Goal: Task Accomplishment & Management: Use online tool/utility

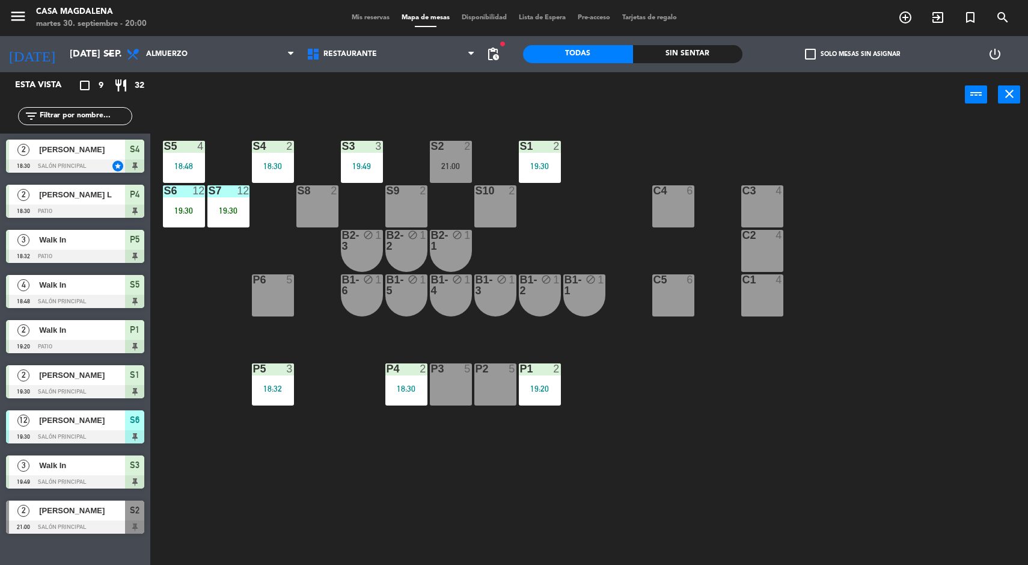
click at [755, 250] on div "C2 4" at bounding box center [763, 251] width 42 height 42
click at [757, 193] on div at bounding box center [762, 190] width 20 height 11
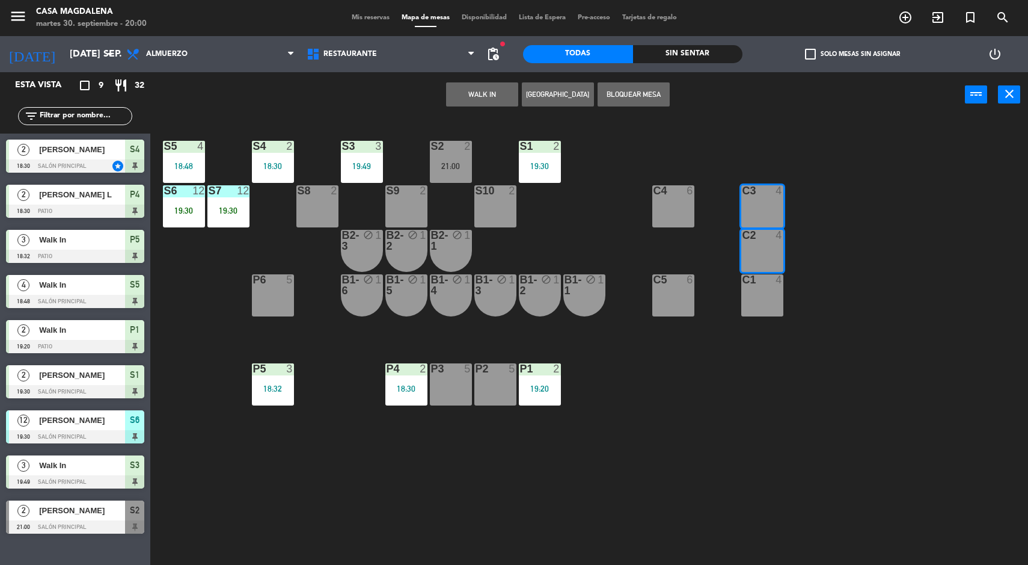
click at [451, 88] on button "WALK IN" at bounding box center [482, 94] width 72 height 24
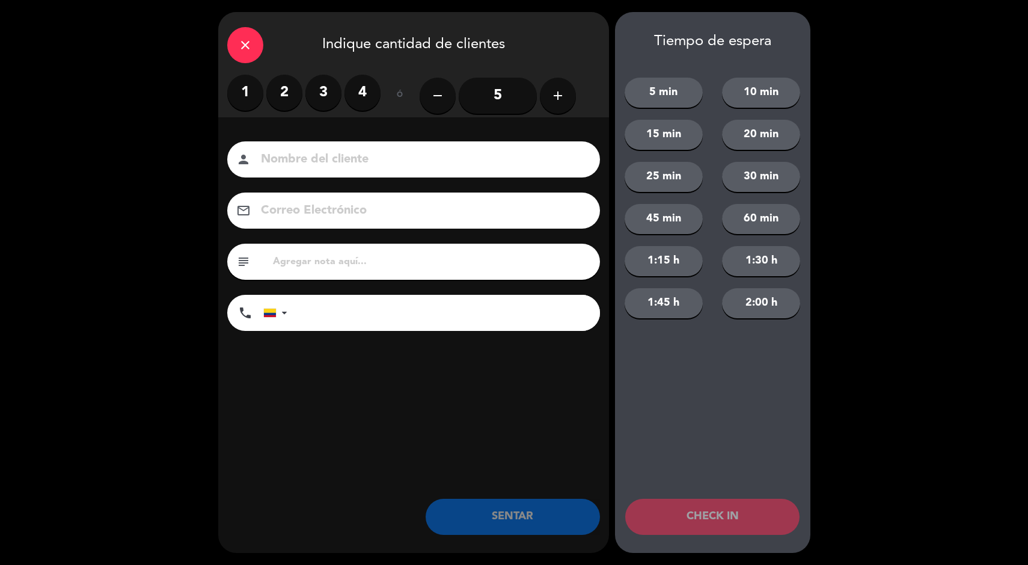
click at [551, 109] on button "add" at bounding box center [558, 96] width 36 height 36
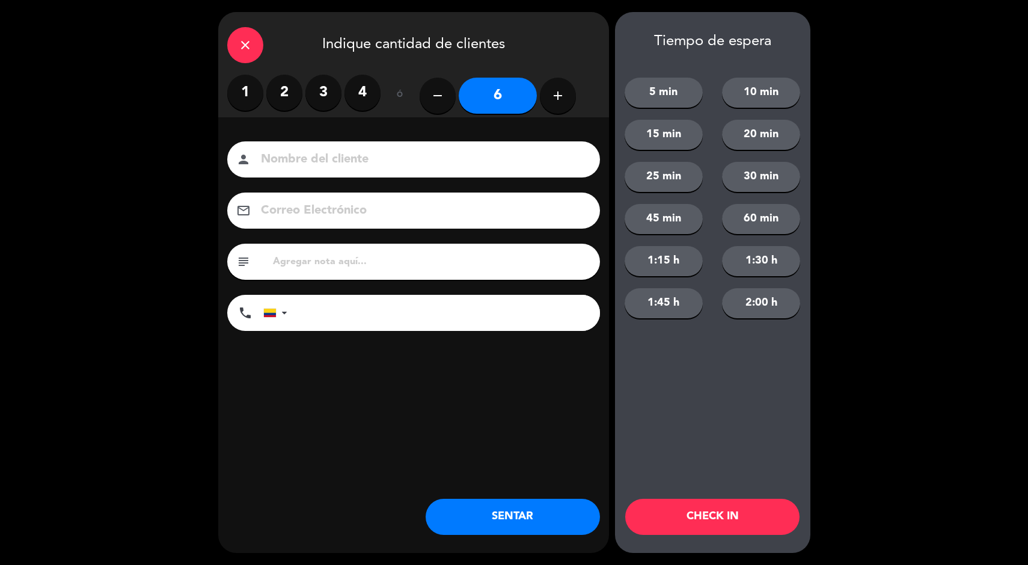
click at [547, 80] on div "remove 6 add" at bounding box center [498, 96] width 156 height 42
click at [572, 93] on button "add" at bounding box center [558, 96] width 36 height 36
type input "7"
click at [571, 531] on button "SENTAR" at bounding box center [513, 517] width 174 height 36
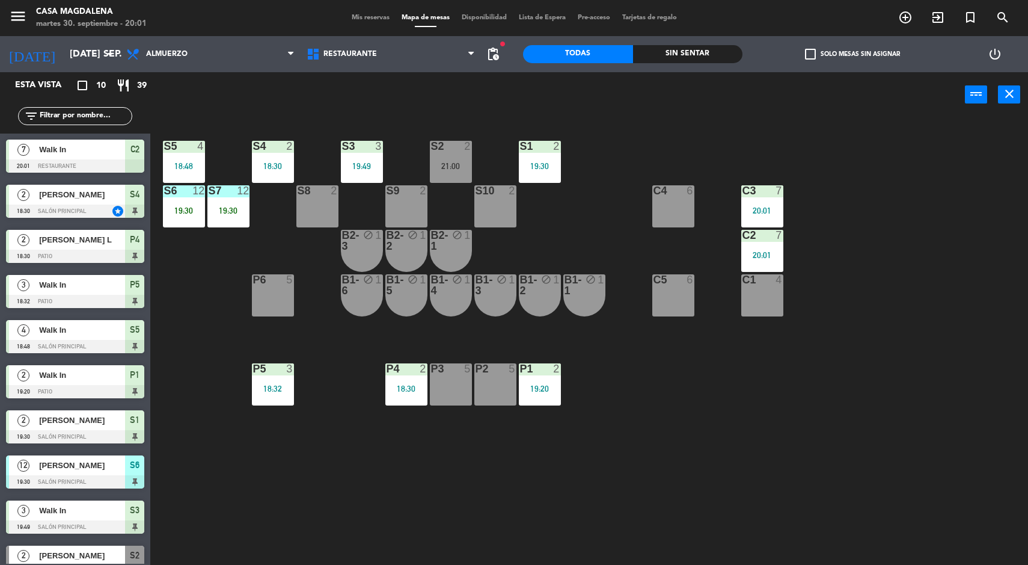
click at [951, 388] on div "S5 4 18:48 S4 2 18:30 S3 3 19:49 S2 2 21:00 S1 2 19:30 S6 12 19:30 S7 12 19:30 …" at bounding box center [595, 342] width 868 height 447
click at [675, 45] on div "Sin sentar" at bounding box center [688, 54] width 110 height 18
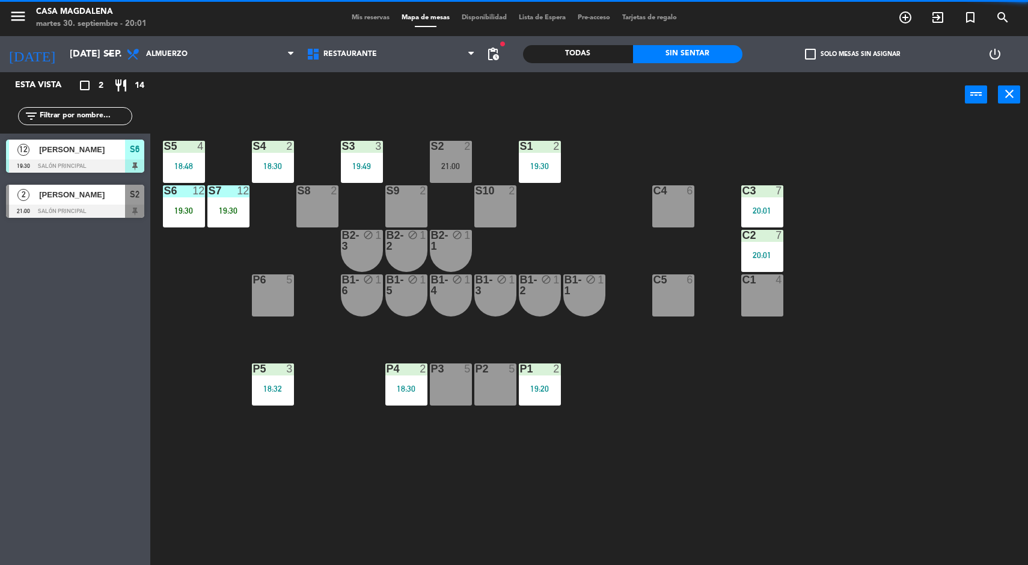
click at [242, 225] on div "S7 12 19:30" at bounding box center [228, 206] width 42 height 42
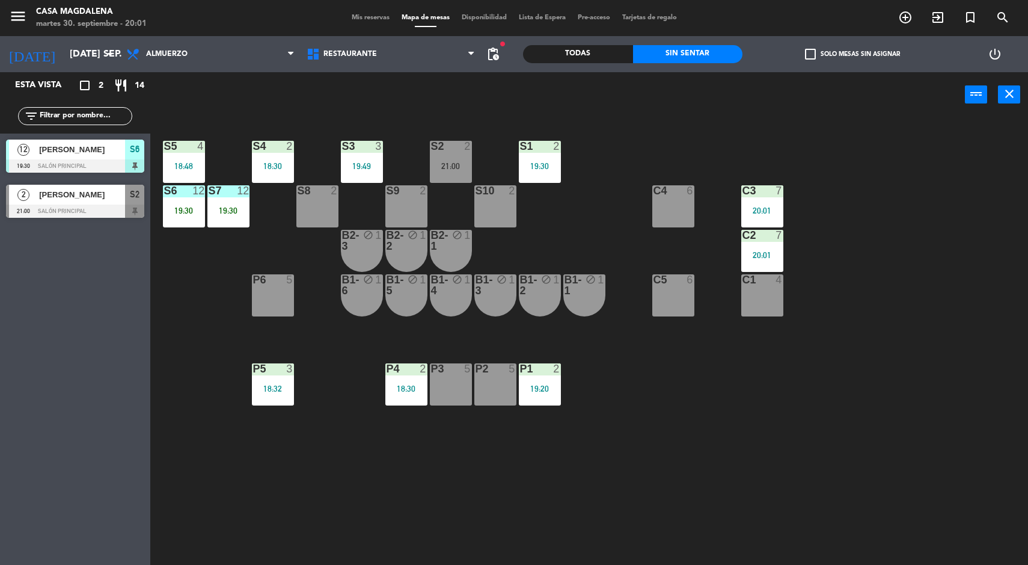
click at [924, 459] on div "S5 4 18:48 S4 2 18:30 S3 3 19:49 S2 2 21:00 S1 2 19:30 S6 12 19:30 S7 12 19:30 …" at bounding box center [595, 342] width 868 height 447
click at [912, 452] on div "S5 4 18:48 S4 2 18:30 S3 3 19:49 S2 2 21:00 S1 2 19:30 S6 12 19:30 S7 12 19:30 …" at bounding box center [595, 342] width 868 height 447
click at [449, 147] on div at bounding box center [451, 146] width 20 height 11
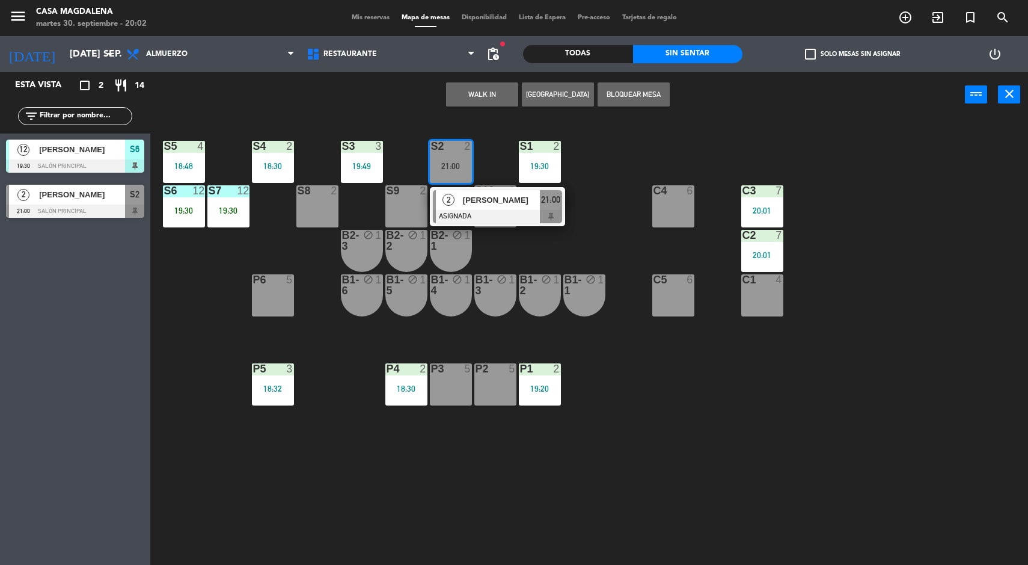
click at [470, 211] on div at bounding box center [497, 216] width 129 height 13
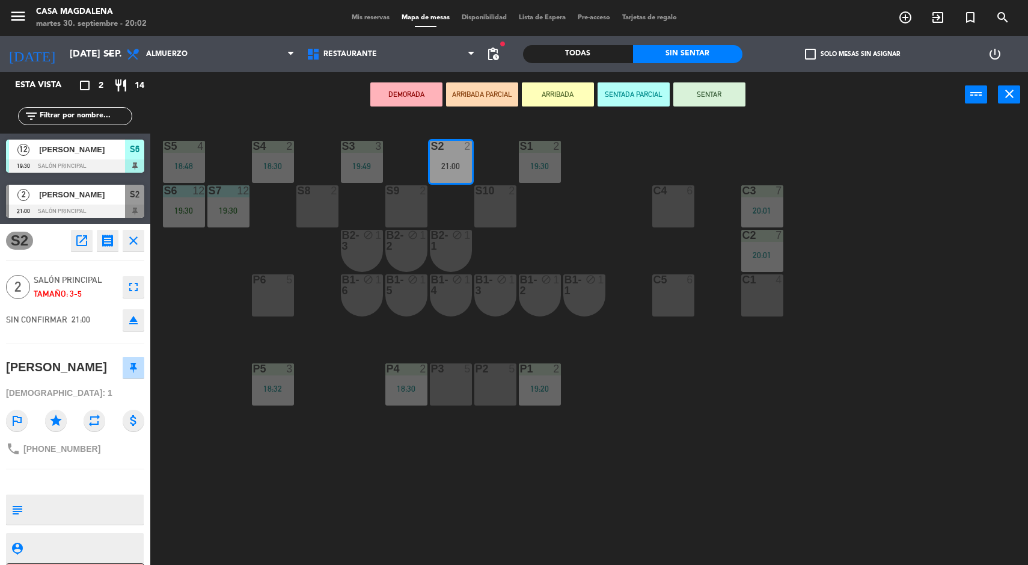
click at [766, 312] on div "C1 4" at bounding box center [763, 295] width 42 height 42
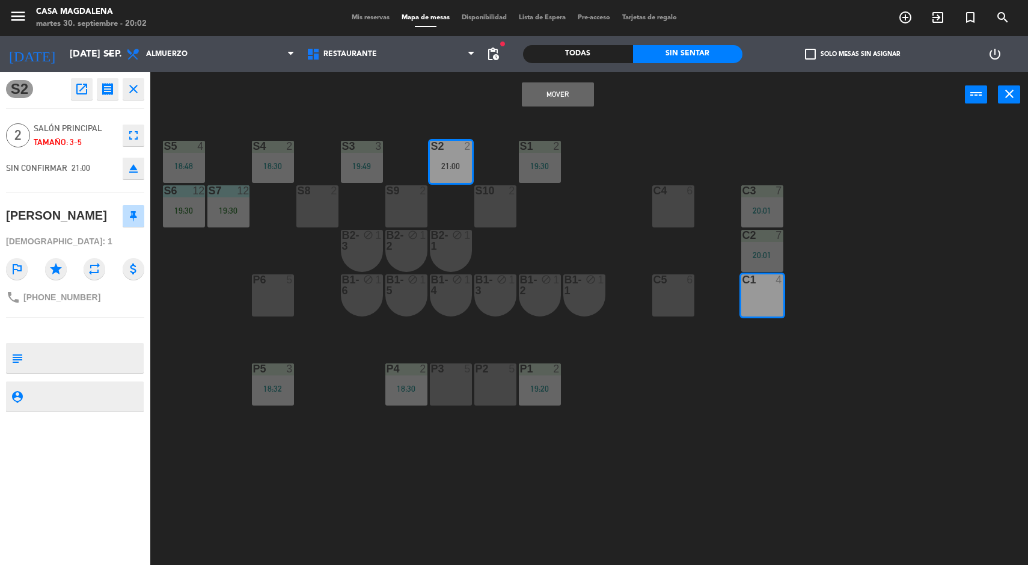
click at [539, 103] on button "Mover" at bounding box center [558, 94] width 72 height 24
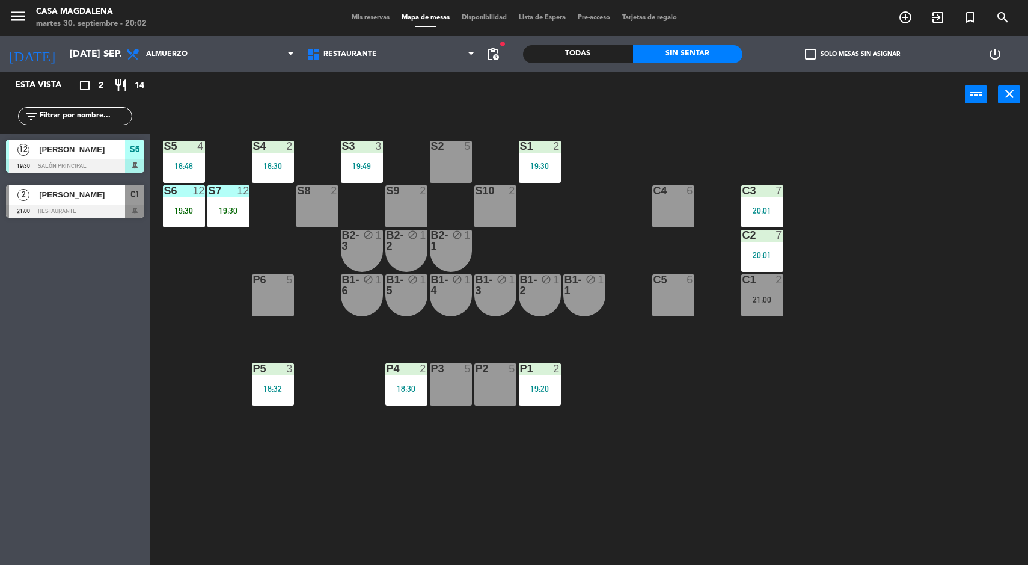
click at [773, 299] on div "21:00" at bounding box center [763, 299] width 42 height 8
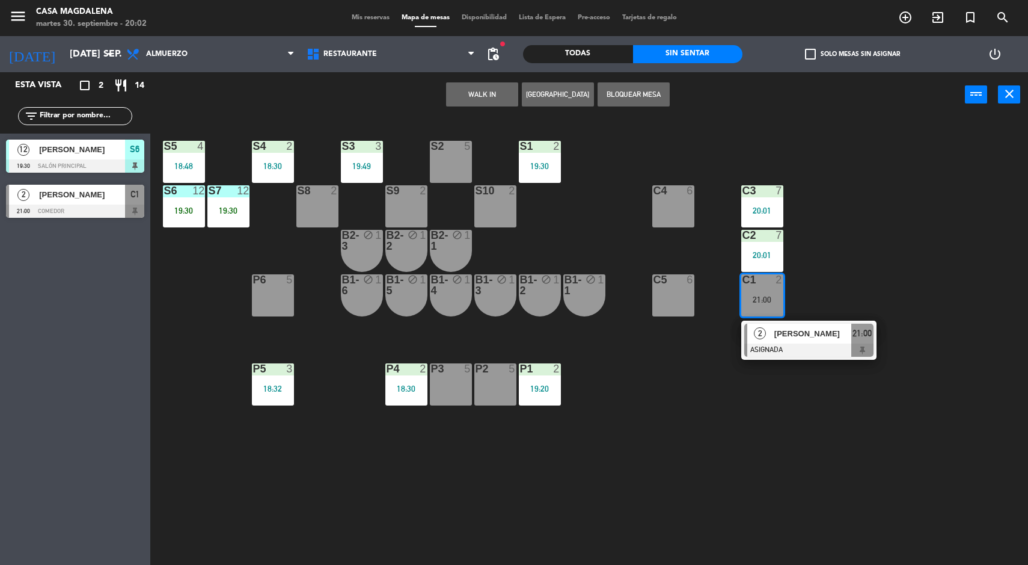
click at [760, 333] on span "2" at bounding box center [760, 333] width 12 height 12
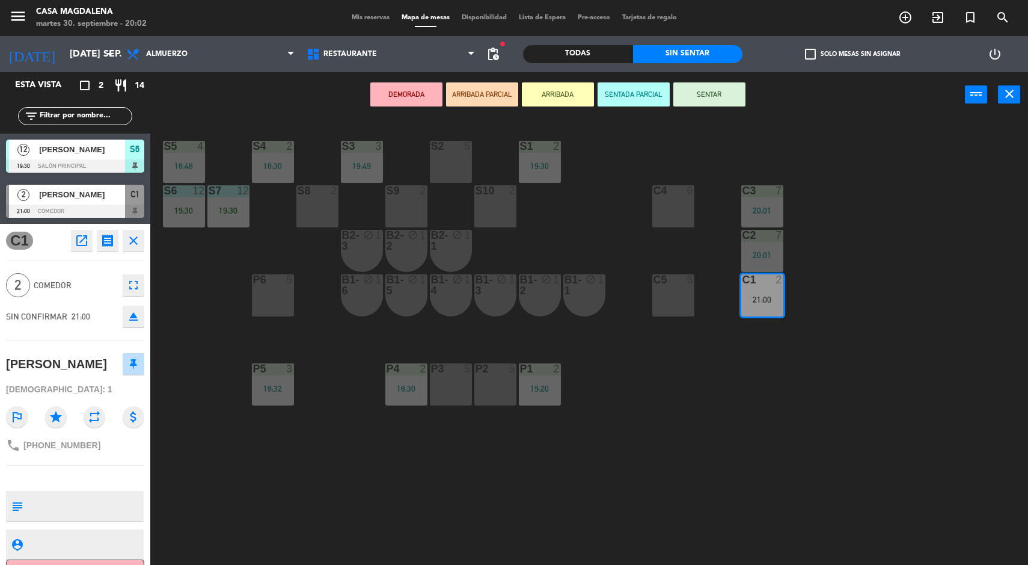
click at [459, 165] on div "S2 5" at bounding box center [451, 162] width 42 height 42
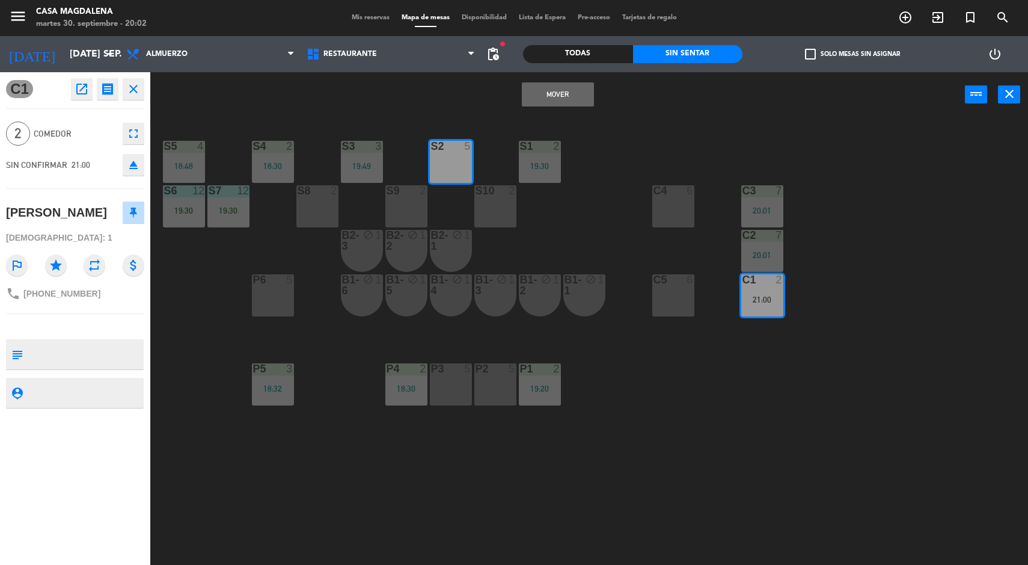
click at [536, 97] on button "Mover" at bounding box center [558, 94] width 72 height 24
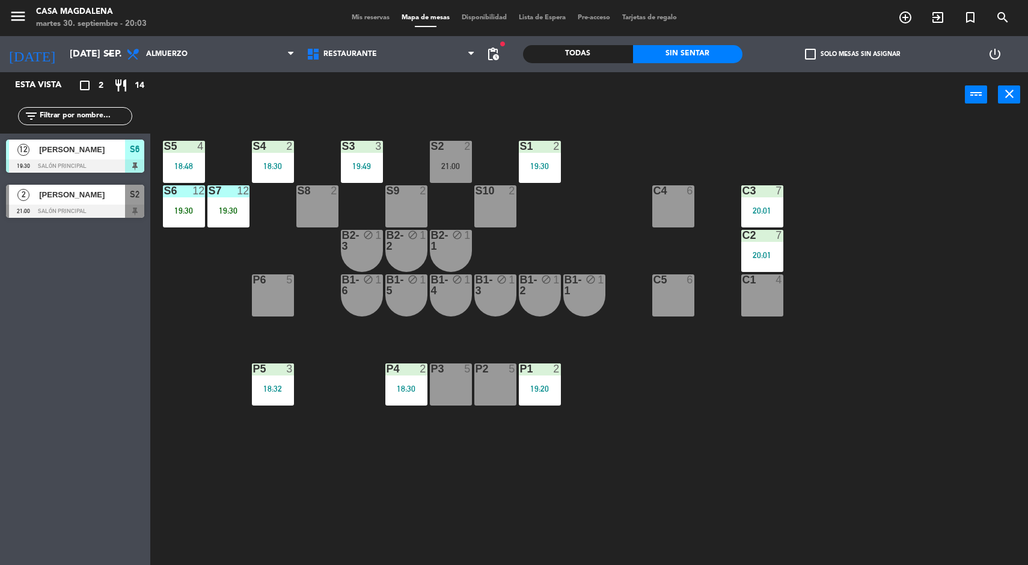
click at [283, 465] on div "S5 4 18:48 S4 2 18:30 S3 3 19:49 S2 2 21:00 S1 2 19:30 S6 12 19:30 S7 12 19:30 …" at bounding box center [595, 342] width 868 height 447
click at [467, 177] on div "S2 2 21:00" at bounding box center [451, 162] width 42 height 42
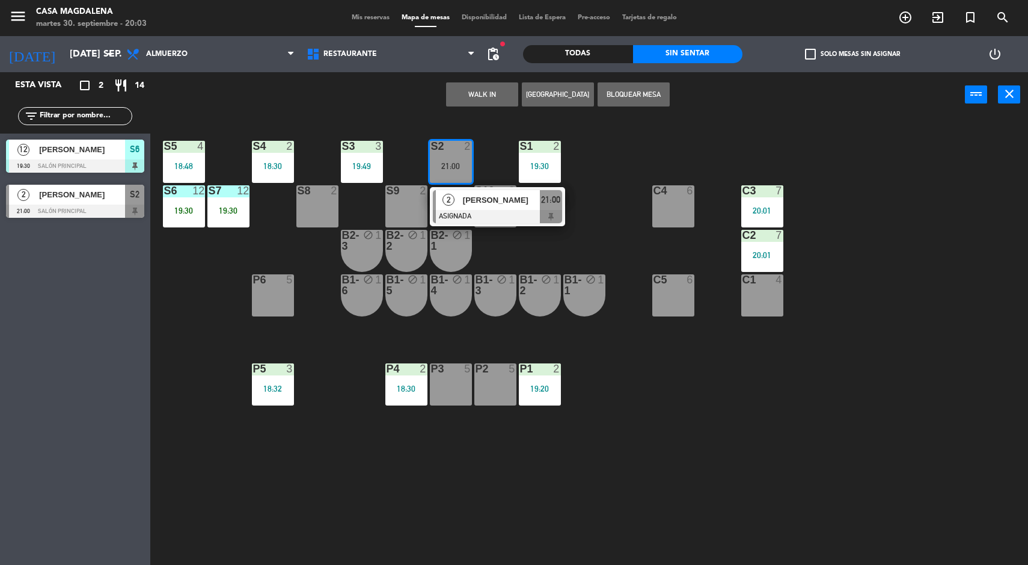
click at [471, 218] on div at bounding box center [497, 216] width 129 height 13
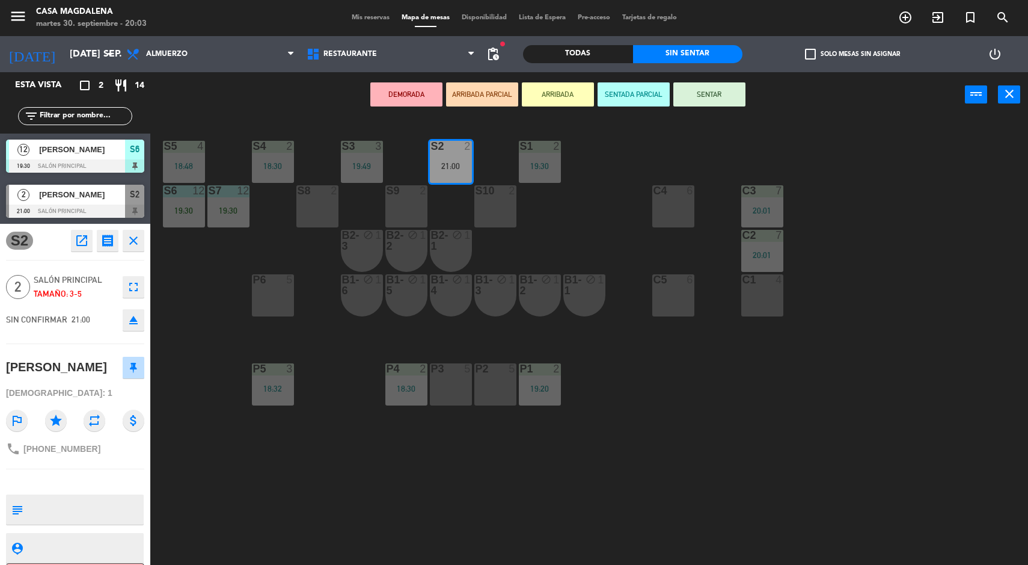
click at [745, 304] on div "C1 4" at bounding box center [763, 295] width 42 height 42
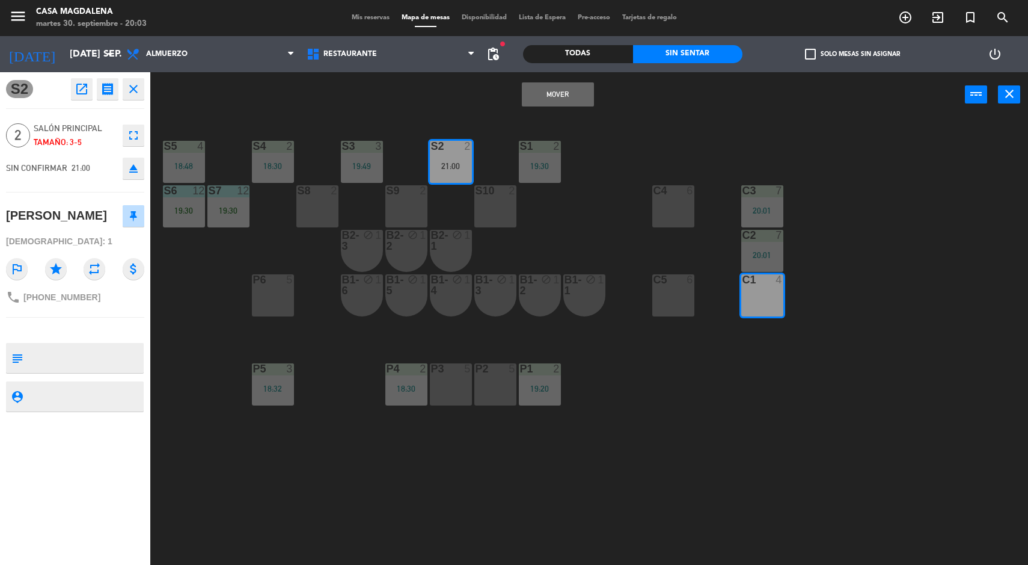
click at [575, 89] on button "Mover" at bounding box center [558, 94] width 72 height 24
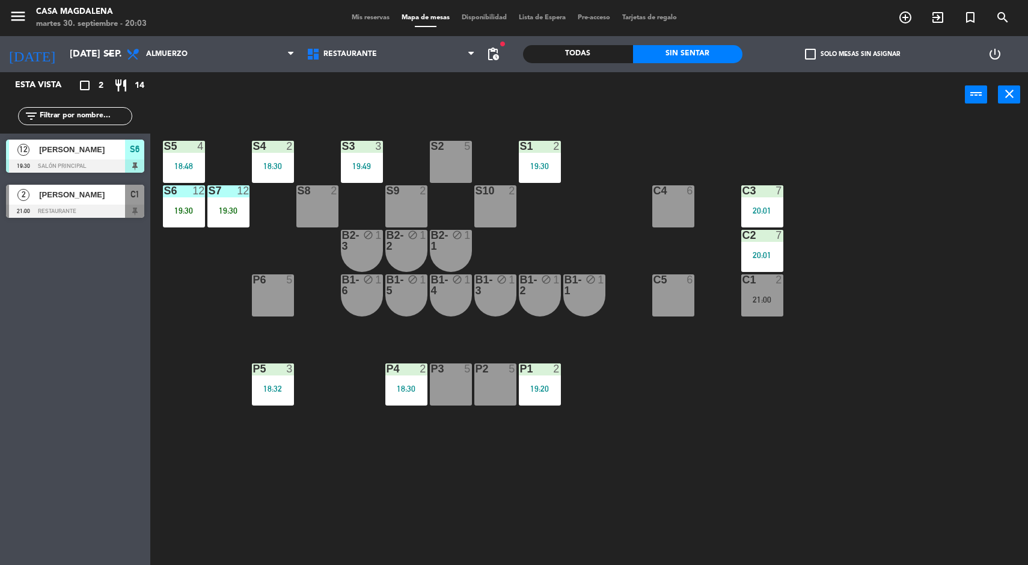
click at [429, 150] on div "S2" at bounding box center [431, 146] width 20 height 11
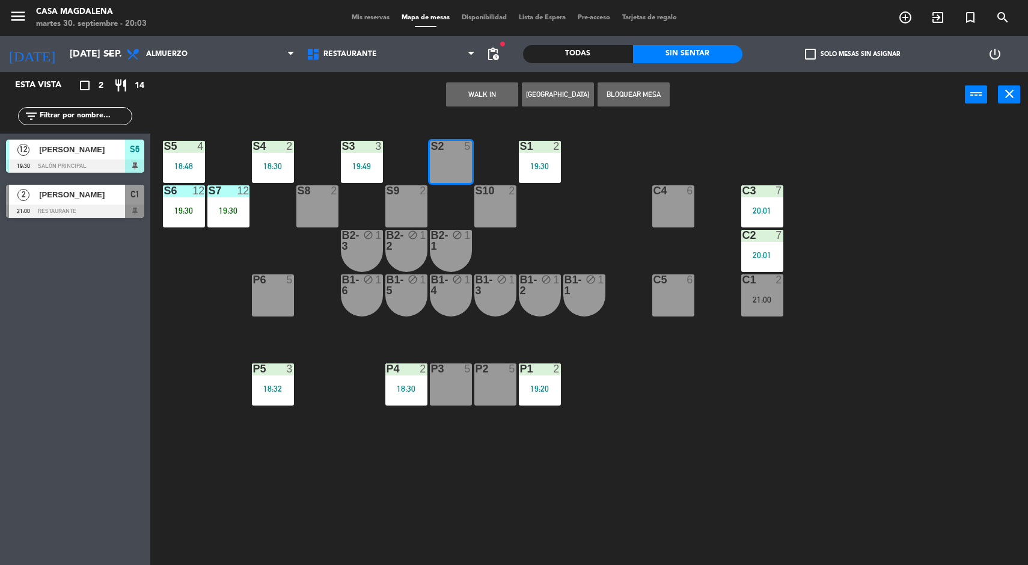
click at [476, 97] on button "WALK IN" at bounding box center [482, 94] width 72 height 24
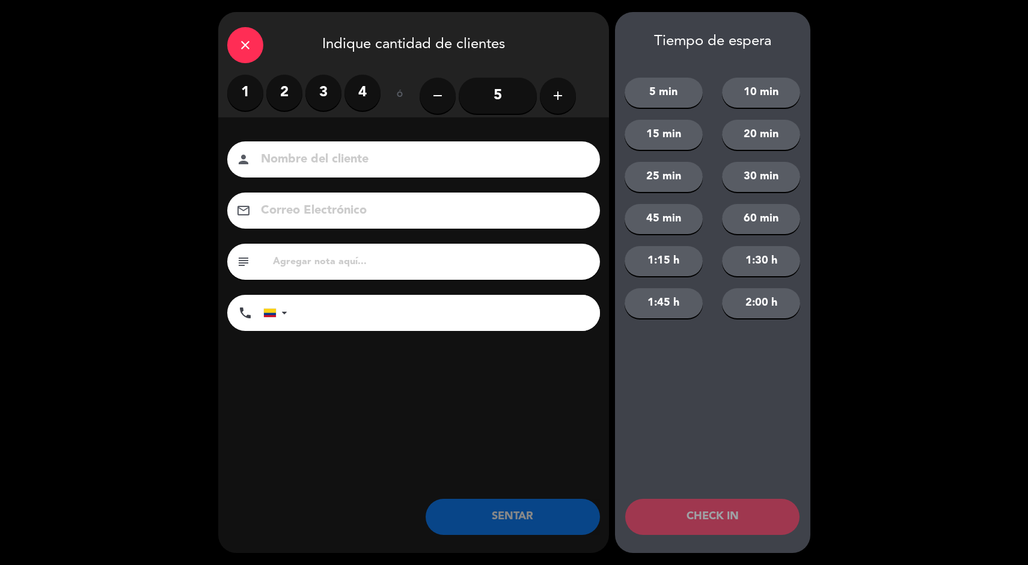
click at [562, 81] on button "add" at bounding box center [558, 96] width 36 height 36
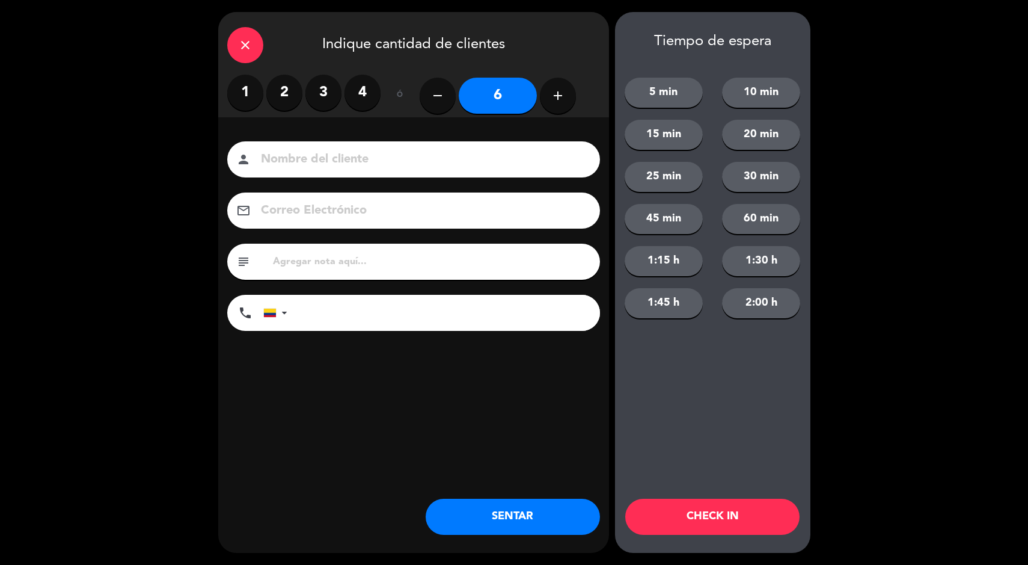
click at [523, 517] on button "SENTAR" at bounding box center [513, 517] width 174 height 36
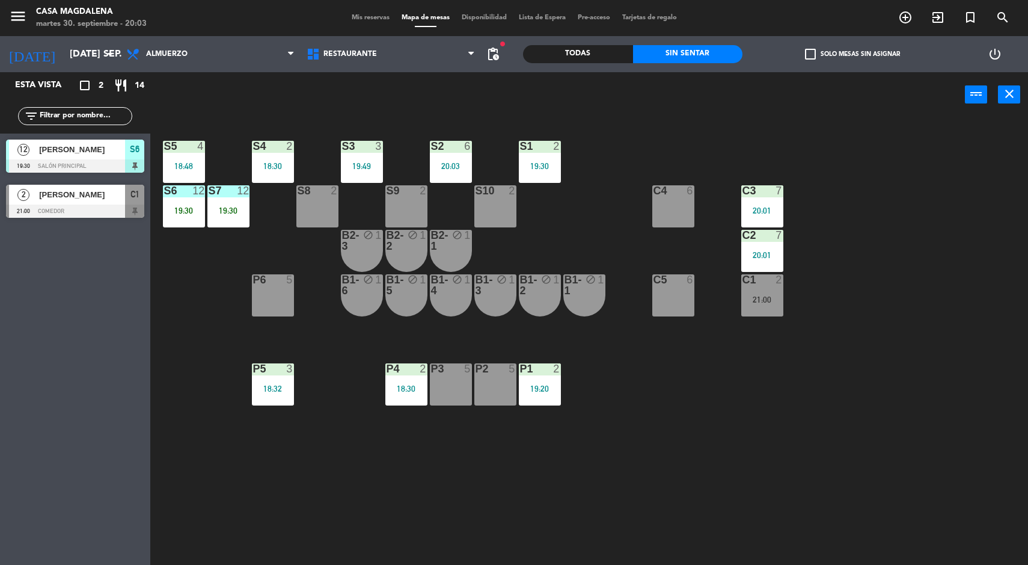
click at [874, 444] on div "S5 4 18:48 S4 2 18:30 S3 3 19:49 S2 6 20:03 S1 2 19:30 S6 12 19:30 S7 12 19:30 …" at bounding box center [595, 342] width 868 height 447
